Goal: Transaction & Acquisition: Purchase product/service

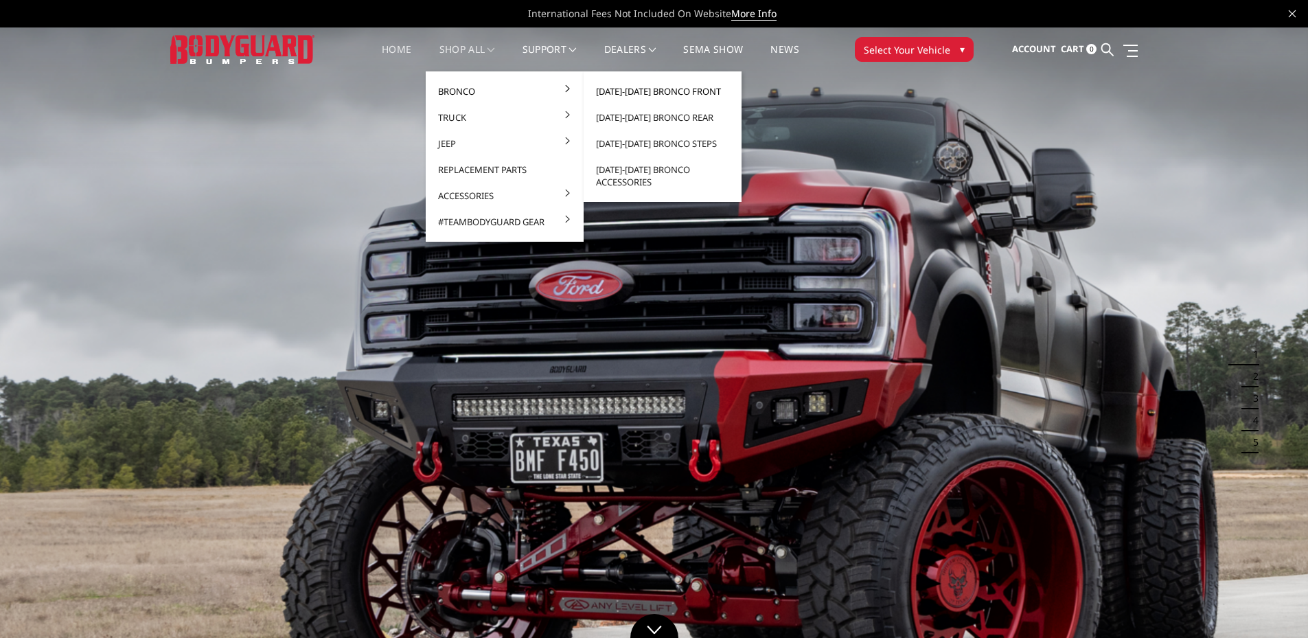
click at [685, 89] on link "[DATE]-[DATE] Bronco Front" at bounding box center [662, 91] width 147 height 26
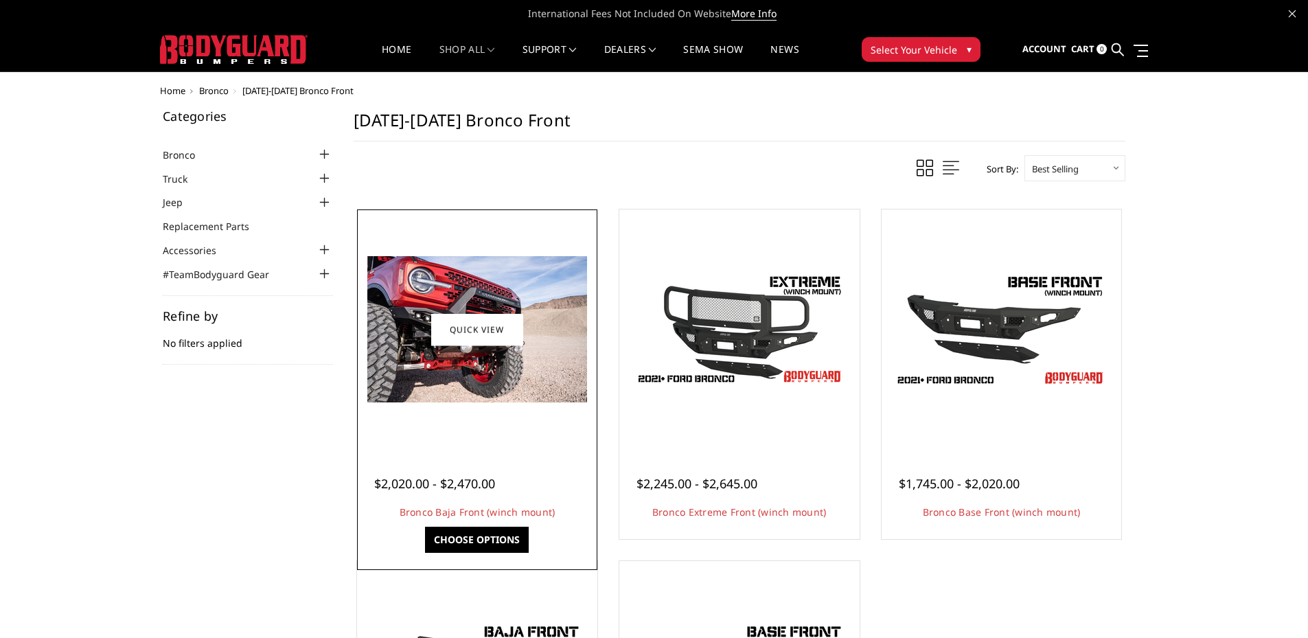
click at [497, 255] on div at bounding box center [478, 330] width 234 height 234
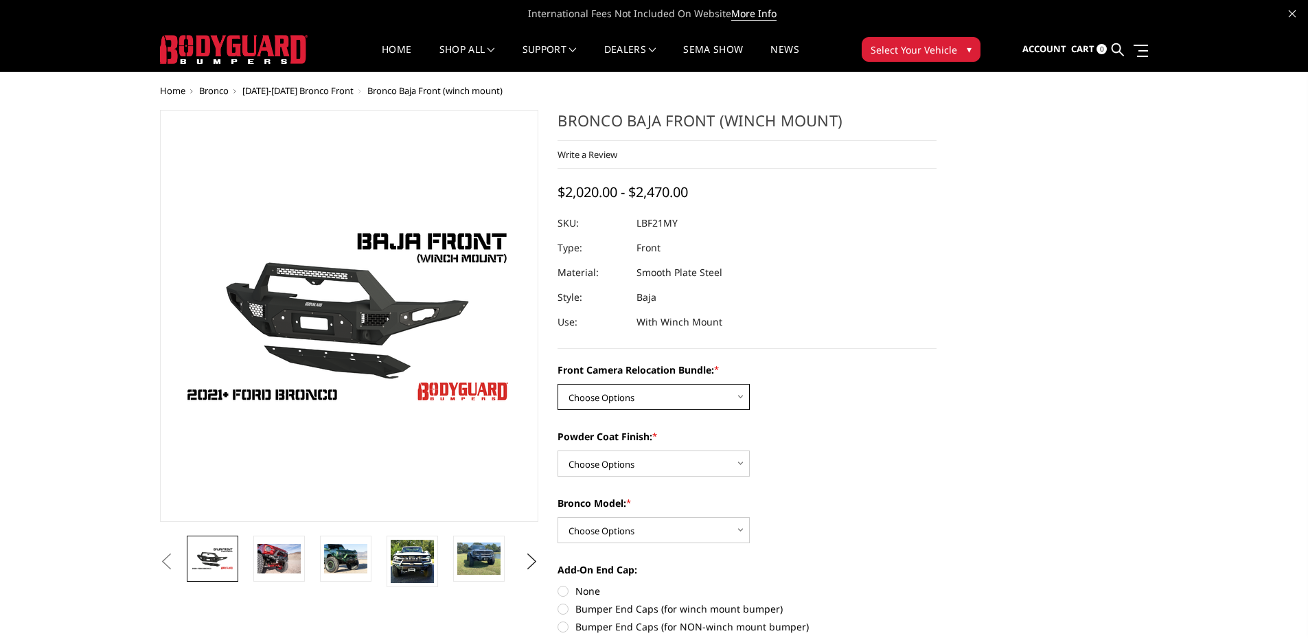
click at [657, 398] on select "Choose Options Without Front Camera Relocation With Front Camera Relocation (Ha…" at bounding box center [654, 397] width 192 height 26
select select "4016"
click at [558, 384] on select "Choose Options Without Front Camera Relocation With Front Camera Relocation (Ha…" at bounding box center [654, 397] width 192 height 26
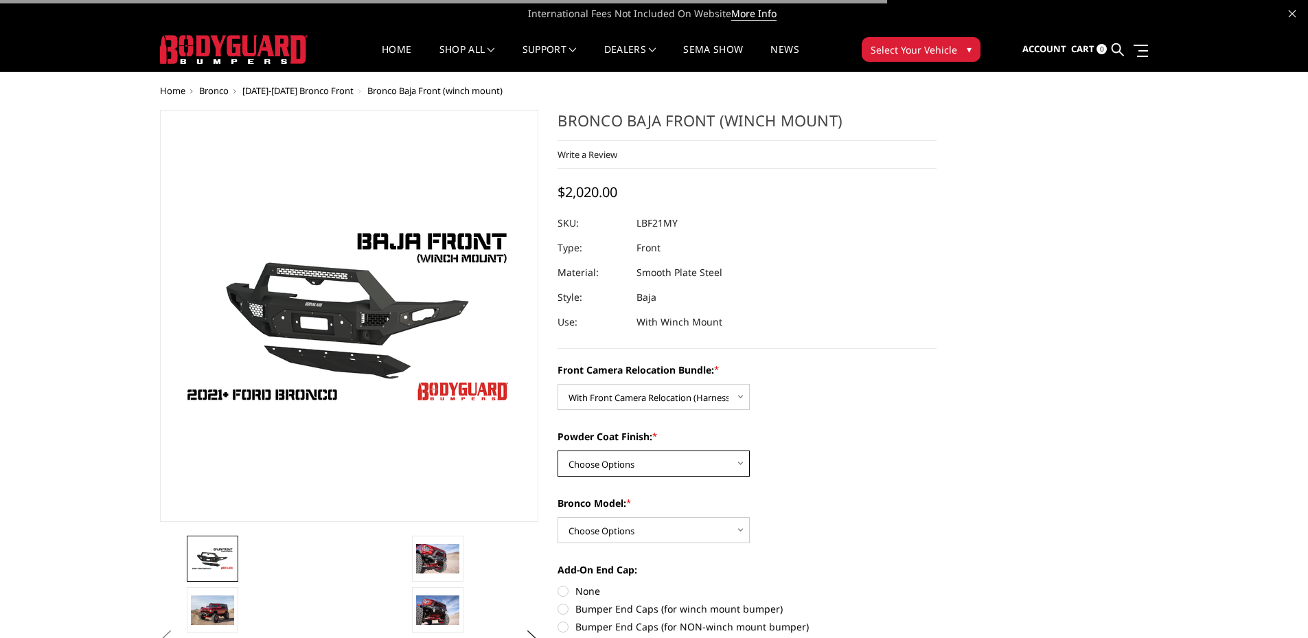
click at [641, 457] on select "Choose Options Textured Black Powder Coat Bare Metal" at bounding box center [654, 464] width 192 height 26
select select "4015"
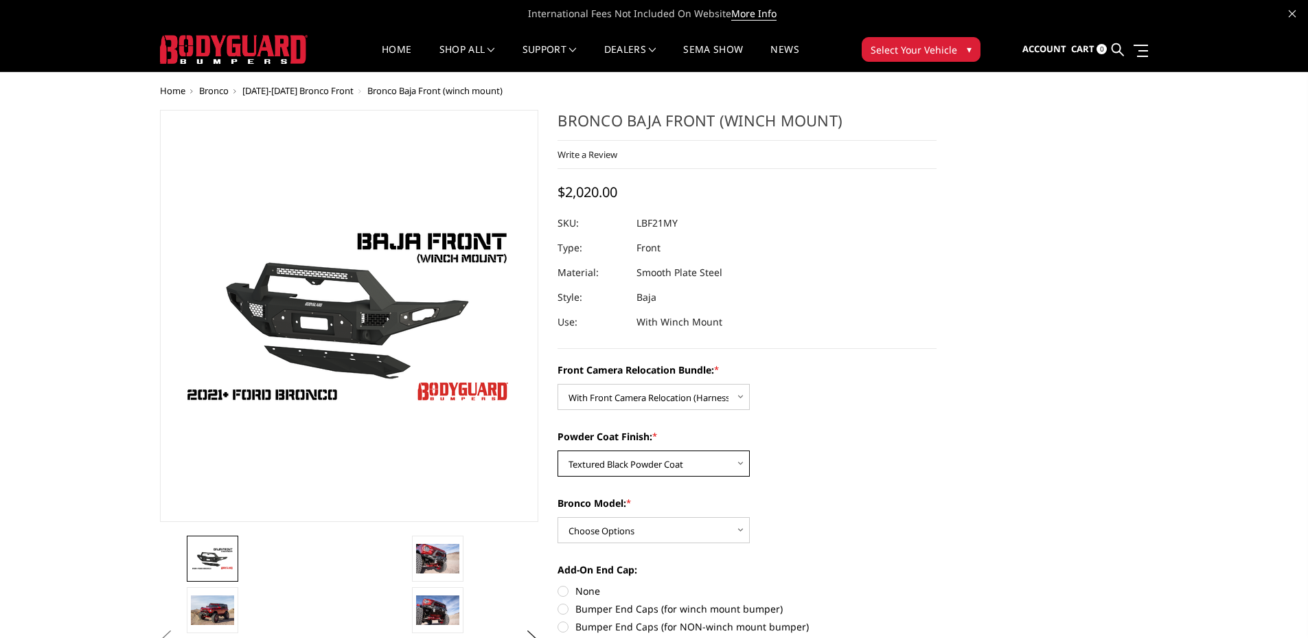
click at [558, 451] on select "Choose Options Textured Black Powder Coat Bare Metal" at bounding box center [654, 464] width 192 height 26
click at [637, 534] on select "Choose Options Raptor Base/Badlands/Wildtrak/etc." at bounding box center [654, 530] width 192 height 26
select select "4012"
click at [558, 517] on select "Choose Options Raptor Base/Badlands/Wildtrak/etc." at bounding box center [654, 530] width 192 height 26
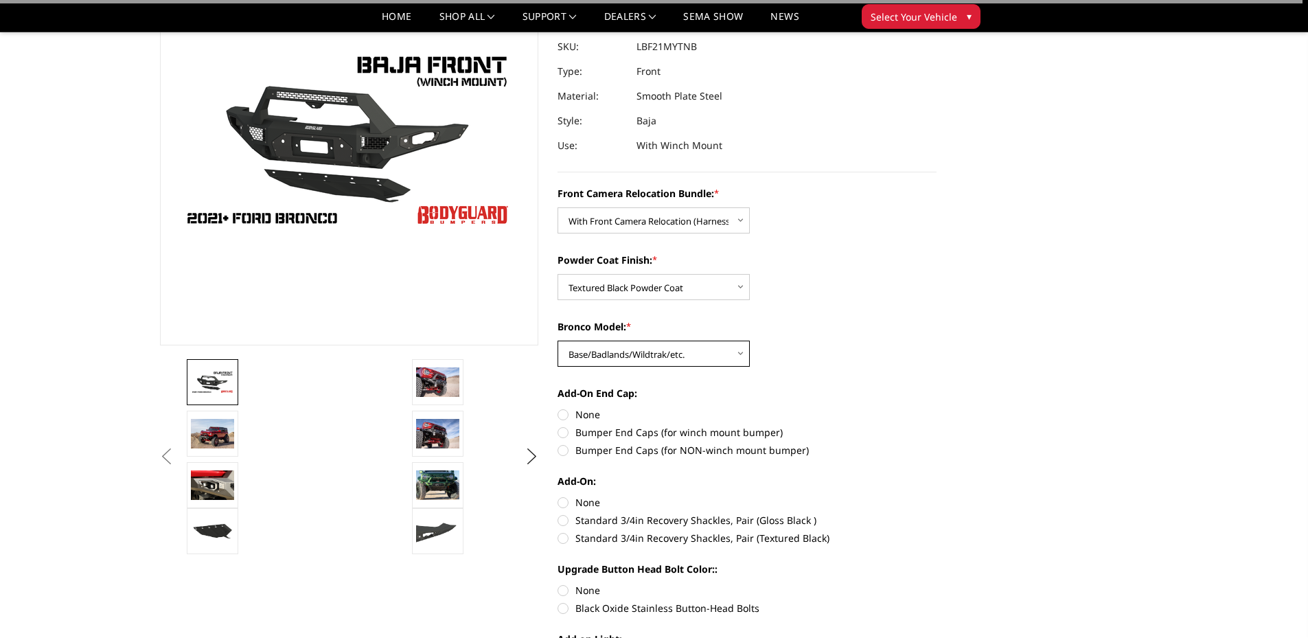
scroll to position [137, 0]
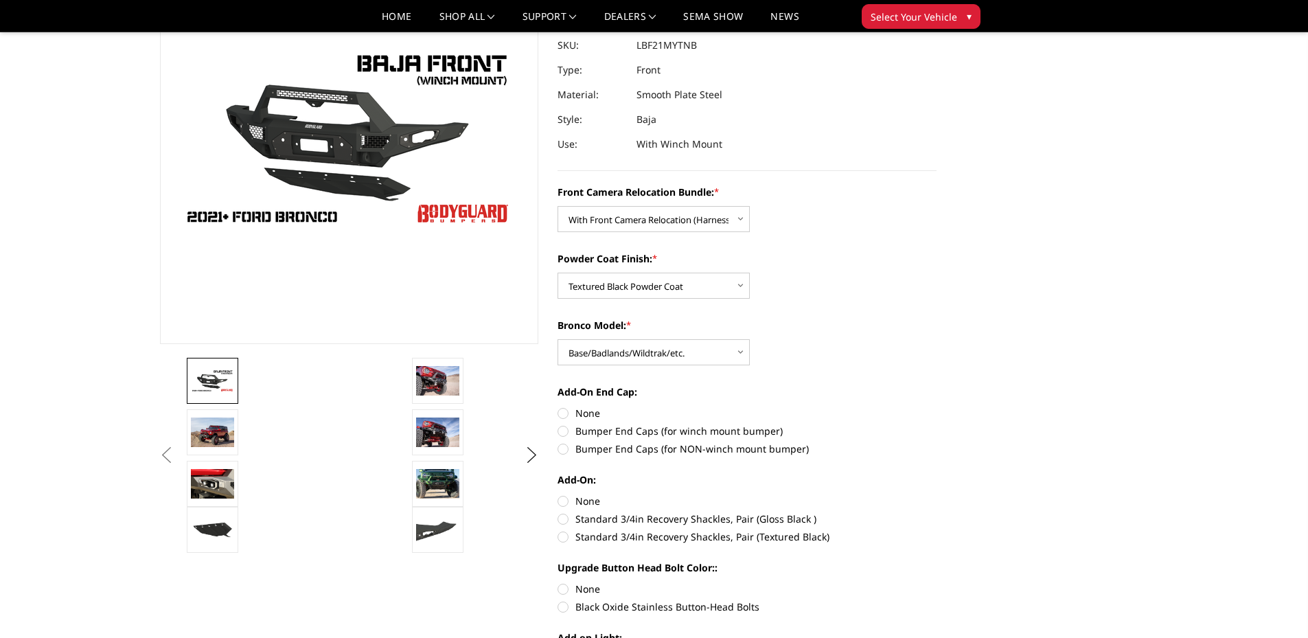
click at [563, 434] on label "Bumper End Caps (for winch mount bumper)" at bounding box center [747, 431] width 379 height 14
click at [937, 407] on input "Bumper End Caps (for winch mount bumper)" at bounding box center [937, 406] width 1 height 1
radio input "true"
click at [562, 501] on label "None" at bounding box center [747, 501] width 379 height 14
click at [558, 494] on input "None" at bounding box center [558, 494] width 1 height 1
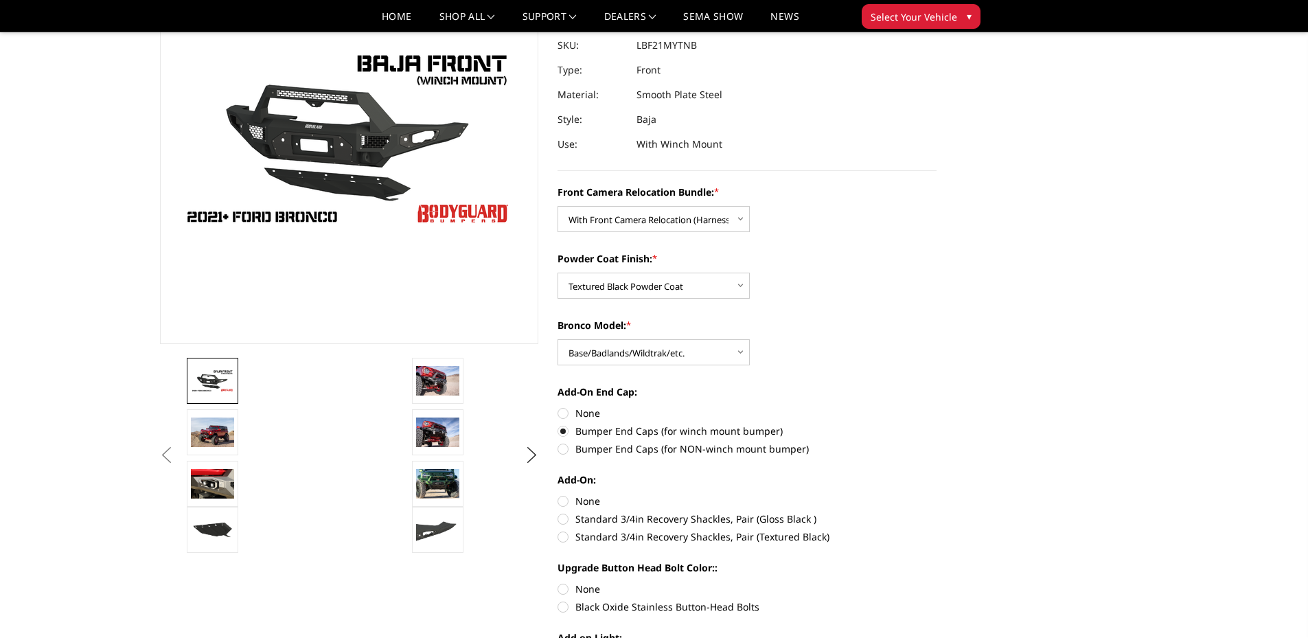
radio input "true"
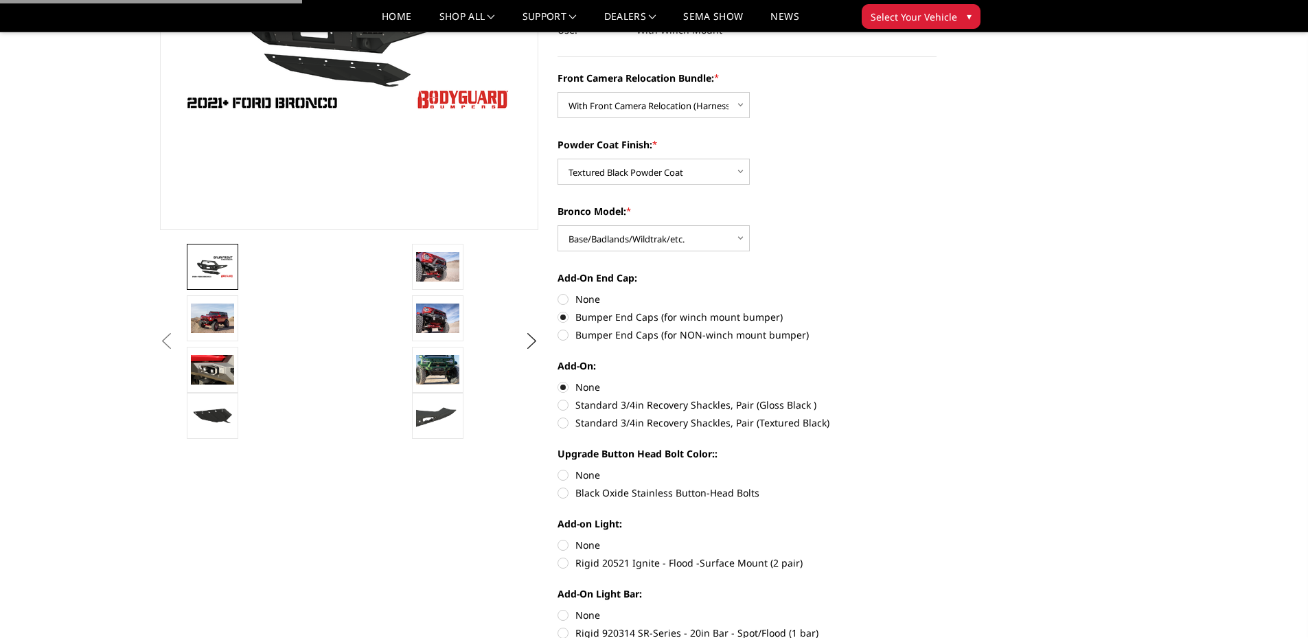
scroll to position [275, 0]
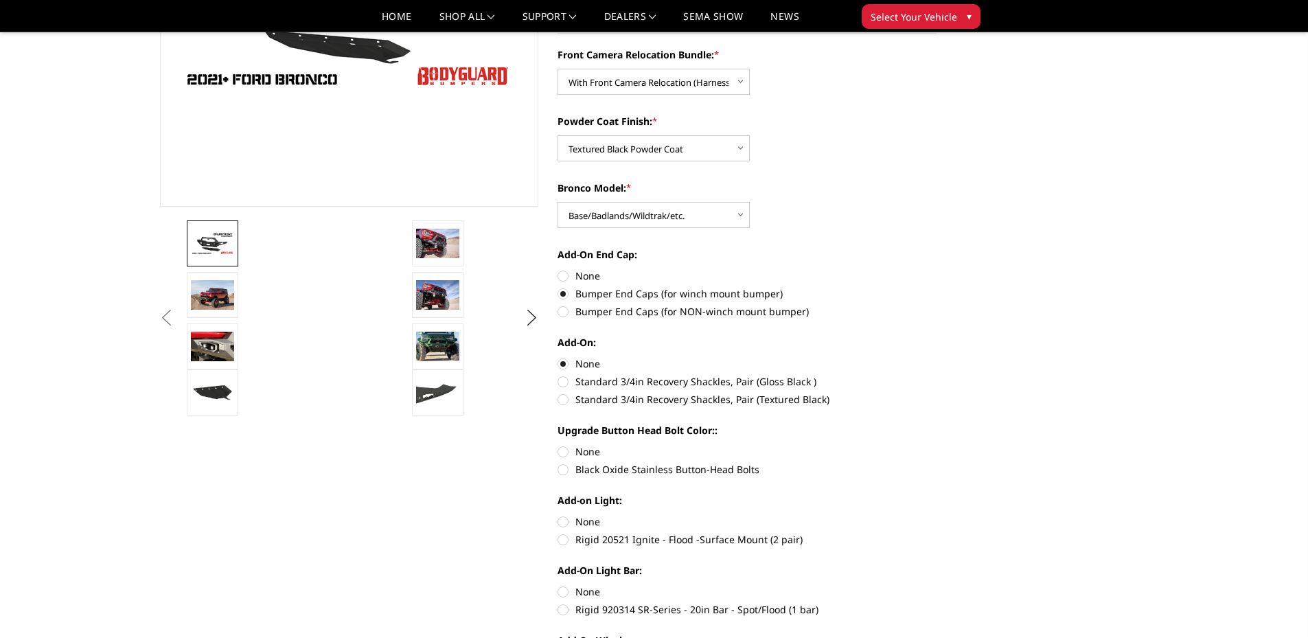
click at [562, 475] on label "Black Oxide Stainless Button-Head Bolts" at bounding box center [747, 469] width 379 height 14
click at [937, 445] on input "Black Oxide Stainless Button-Head Bolts" at bounding box center [937, 444] width 1 height 1
radio input "true"
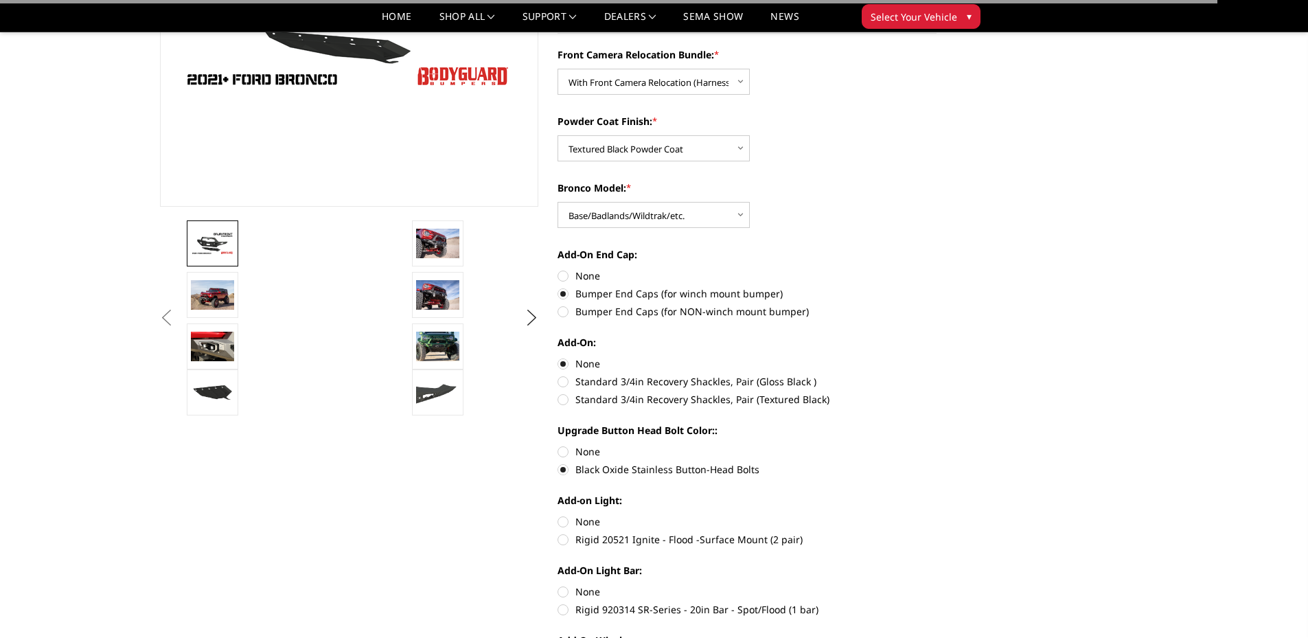
click at [567, 521] on label "None" at bounding box center [747, 521] width 379 height 14
click at [558, 515] on input "None" at bounding box center [558, 514] width 1 height 1
radio input "true"
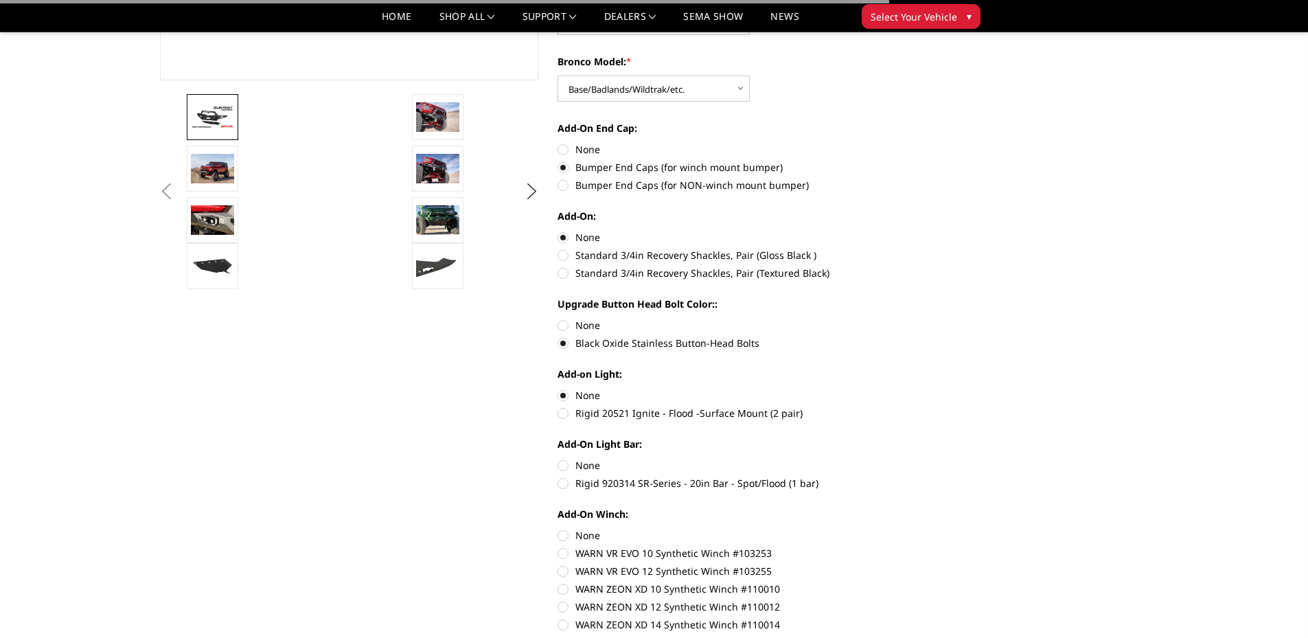
scroll to position [412, 0]
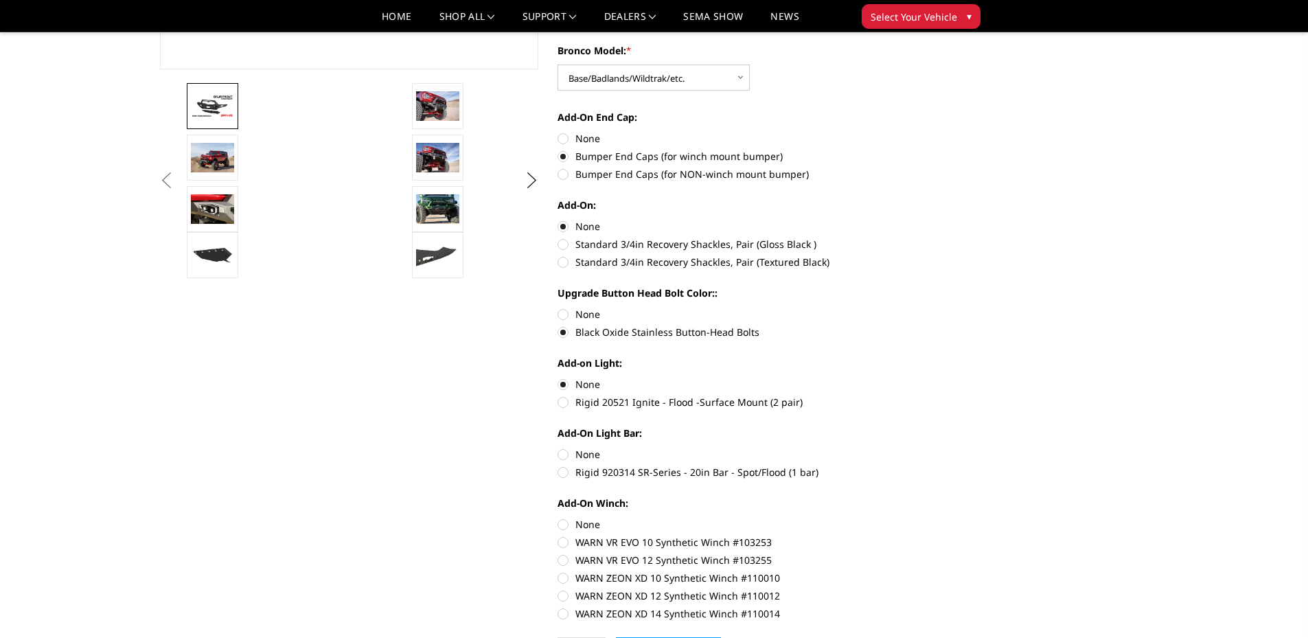
click at [567, 457] on label "None" at bounding box center [747, 454] width 379 height 14
click at [558, 448] on input "None" at bounding box center [558, 447] width 1 height 1
radio input "true"
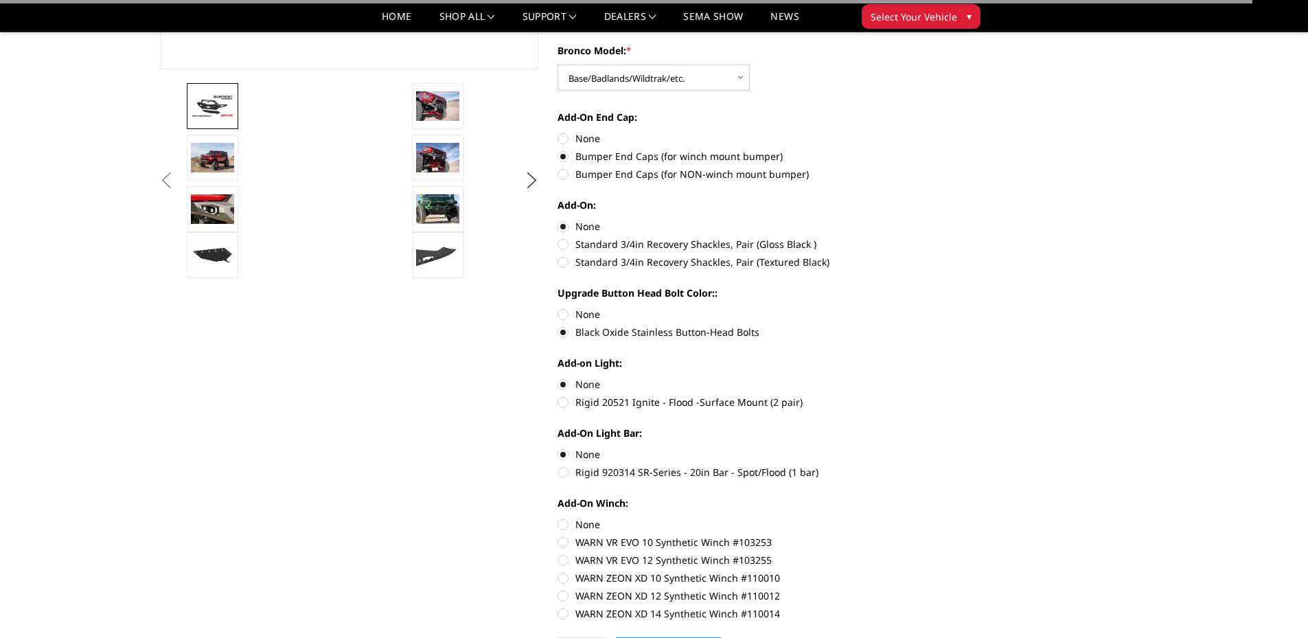
click at [560, 519] on label "None" at bounding box center [747, 524] width 379 height 14
click at [558, 518] on input "None" at bounding box center [558, 517] width 1 height 1
radio input "true"
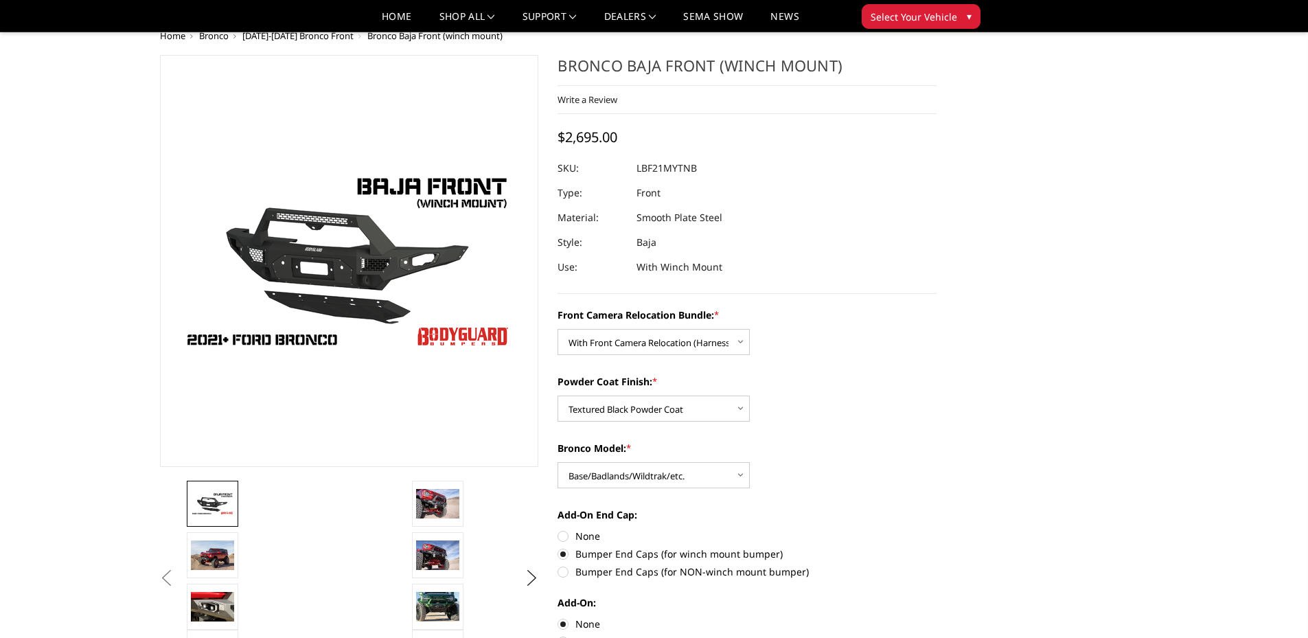
scroll to position [0, 0]
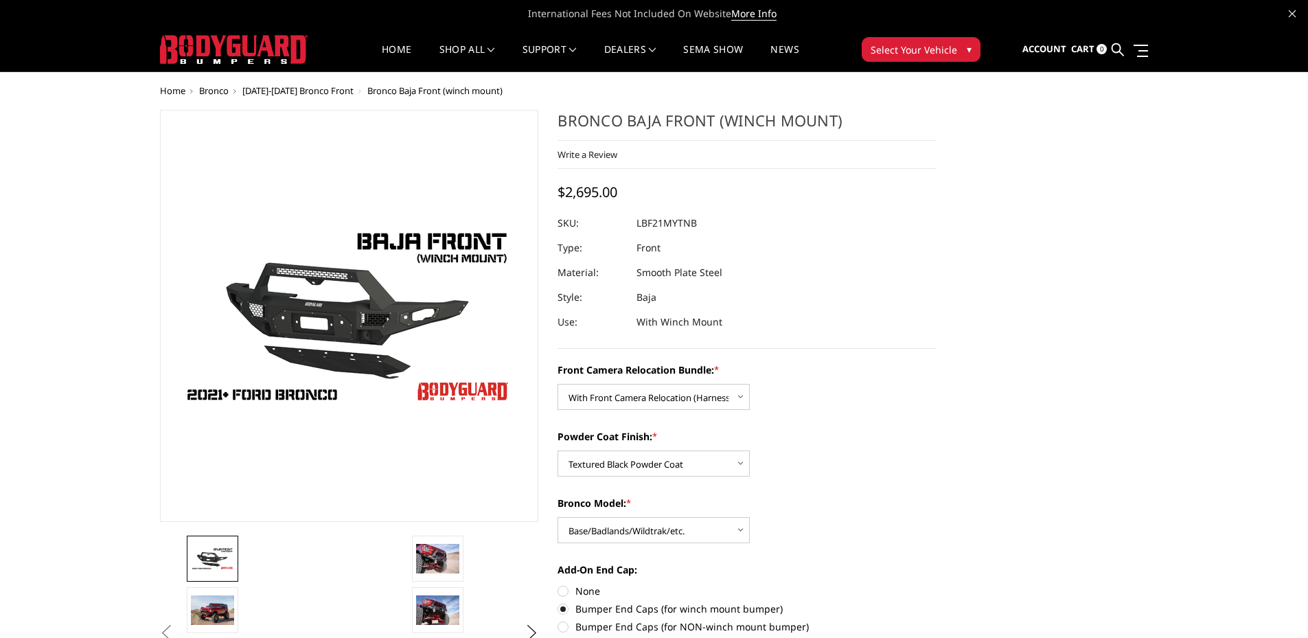
click at [687, 224] on dd "LBF21MYTNB" at bounding box center [667, 223] width 60 height 25
copy dd "LBF21MYTNB"
click at [842, 310] on dl "SKU: LBF21MYTNB UPC: Type: Front Material: Smooth Plate Steel Style: Baja Use: …" at bounding box center [747, 273] width 379 height 124
drag, startPoint x: 323, startPoint y: 0, endPoint x: 8, endPoint y: 97, distance: 330.4
